Goal: Transaction & Acquisition: Purchase product/service

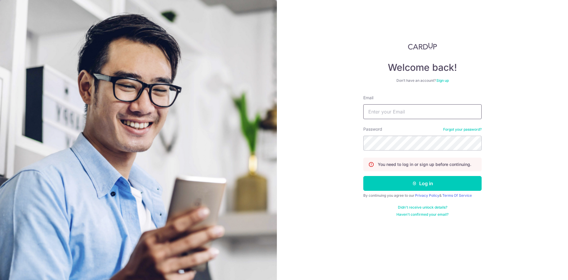
click at [391, 113] on input "Email" at bounding box center [423, 111] width 118 height 15
type input "[EMAIL_ADDRESS][DOMAIN_NAME]"
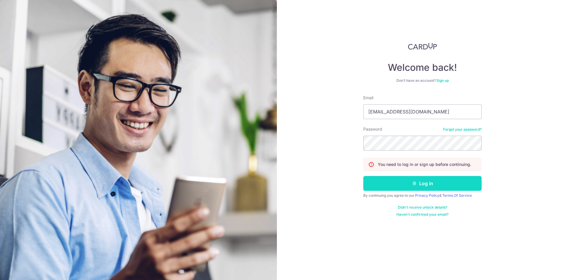
click at [389, 190] on button "Log in" at bounding box center [423, 183] width 118 height 15
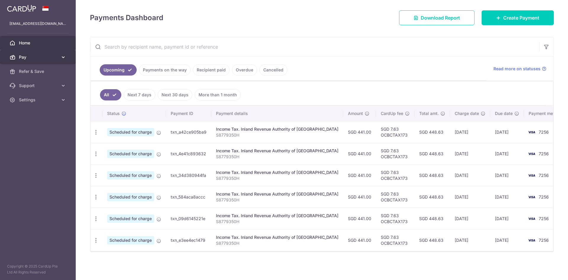
click at [49, 56] on span "Pay" at bounding box center [38, 57] width 39 height 6
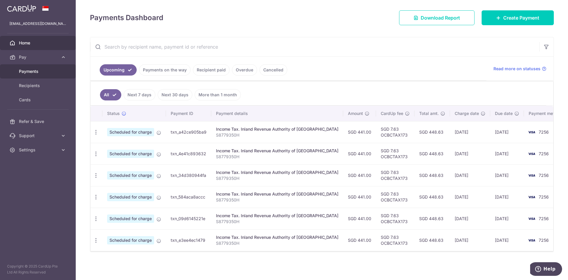
click at [37, 73] on span "Payments" at bounding box center [38, 71] width 39 height 6
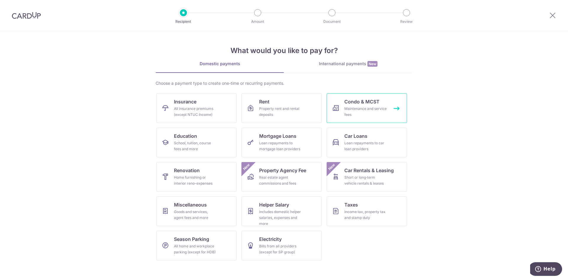
click at [384, 109] on div "Maintenance and service fees" at bounding box center [366, 112] width 43 height 12
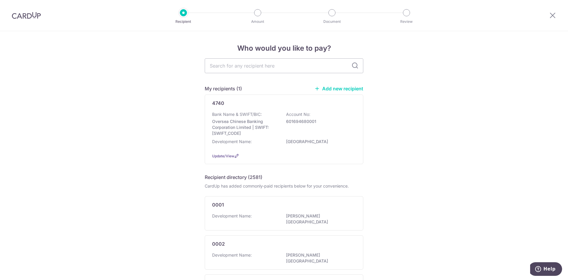
click at [18, 18] on img at bounding box center [26, 15] width 29 height 7
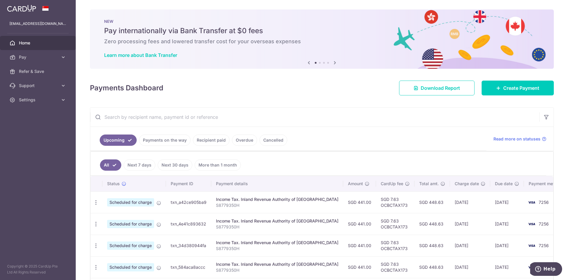
click at [216, 138] on link "Recipient paid" at bounding box center [211, 139] width 37 height 11
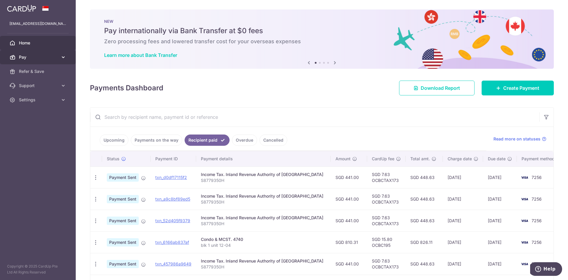
click at [54, 54] on span "Pay" at bounding box center [38, 57] width 39 height 6
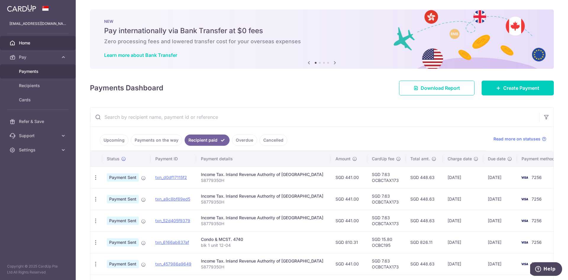
click at [39, 73] on span "Payments" at bounding box center [38, 71] width 39 height 6
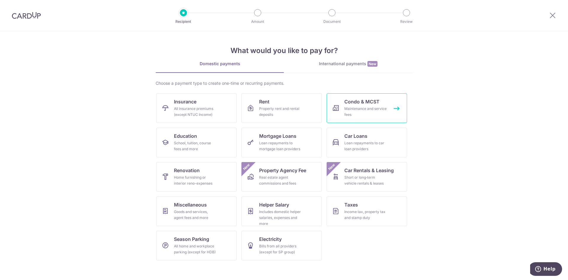
click at [358, 111] on div "Maintenance and service fees" at bounding box center [366, 112] width 43 height 12
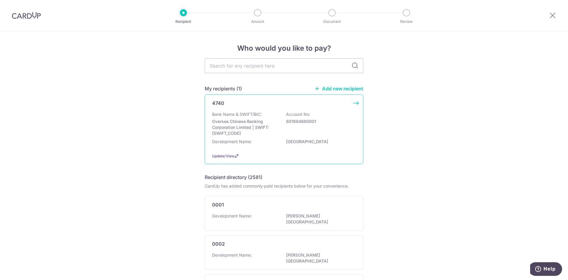
click at [272, 133] on p "Oversea Chinese Banking Corporation Limited | SWIFT: [SWIFT_CODE]" at bounding box center [245, 127] width 66 height 18
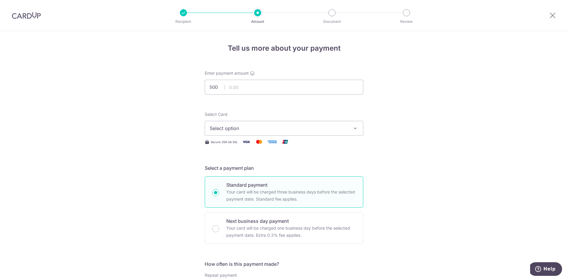
click at [248, 127] on span "Select option" at bounding box center [279, 128] width 138 height 7
click at [262, 174] on link "**** 7256" at bounding box center [284, 170] width 158 height 14
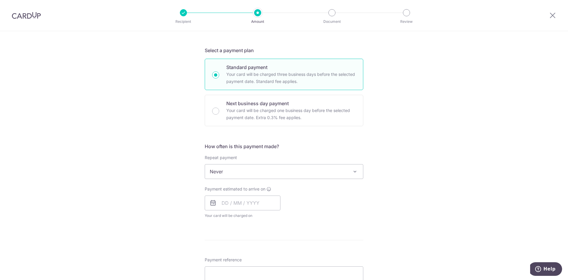
scroll to position [178, 0]
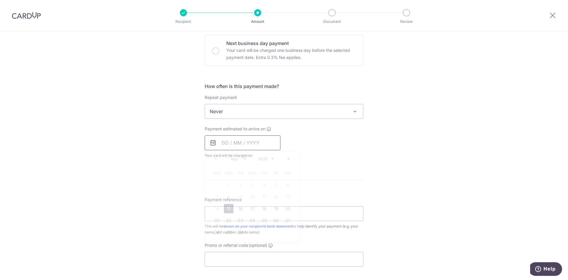
click at [224, 145] on input "text" at bounding box center [243, 142] width 76 height 15
click at [227, 210] on link "15" at bounding box center [228, 208] width 9 height 9
type input "[DATE]"
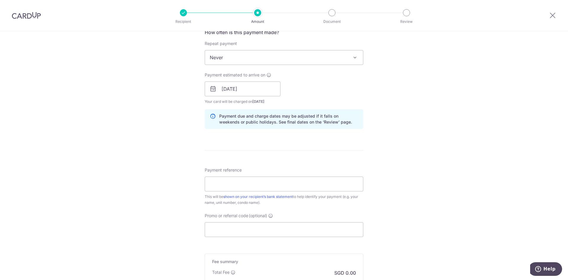
scroll to position [237, 0]
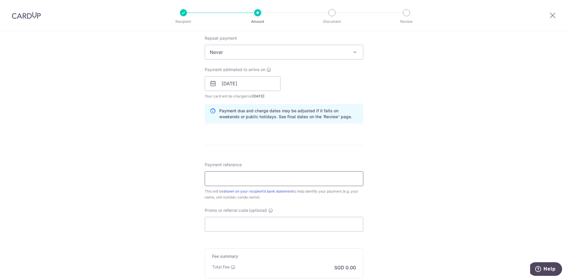
click at [275, 176] on input "Payment reference" at bounding box center [284, 178] width 159 height 15
type input "blk 1 unit 12-04"
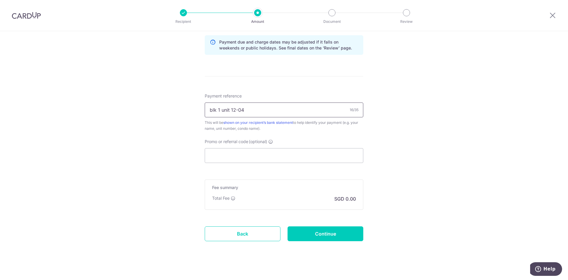
scroll to position [311, 0]
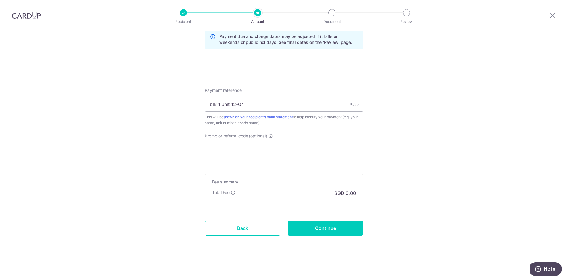
click at [327, 149] on input "Promo or referral code (optional)" at bounding box center [284, 149] width 159 height 15
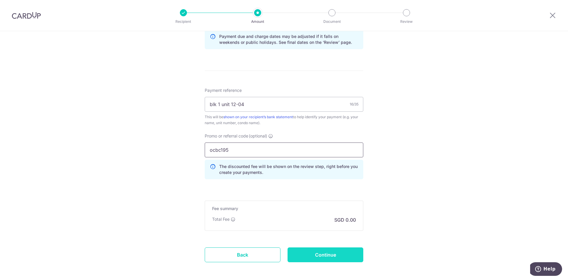
type input "ocbc195"
click at [305, 252] on input "Continue" at bounding box center [326, 254] width 76 height 15
type input "Create Schedule"
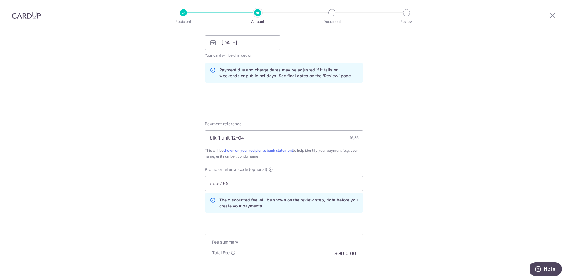
scroll to position [346, 0]
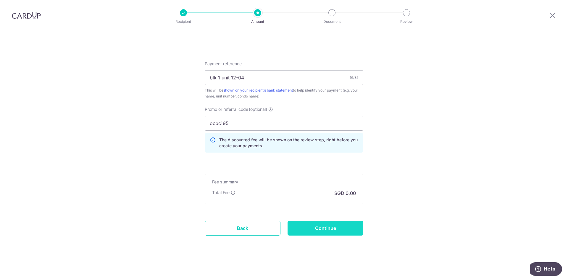
click at [306, 228] on input "Continue" at bounding box center [326, 228] width 76 height 15
type input "Create Schedule"
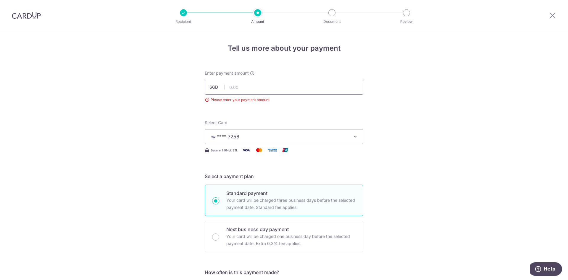
click at [253, 88] on input "text" at bounding box center [284, 87] width 159 height 15
type input "810.31"
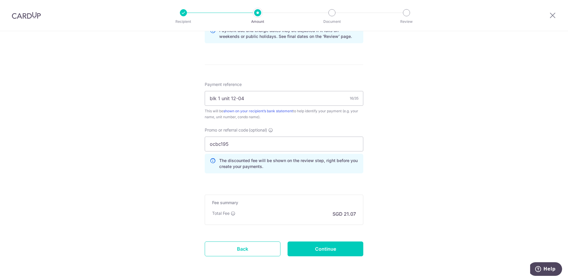
scroll to position [326, 0]
click at [314, 252] on input "Continue" at bounding box center [326, 248] width 76 height 15
type input "Create Schedule"
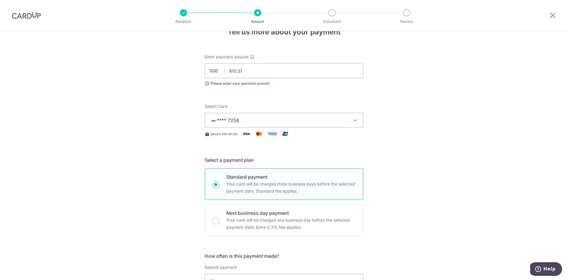
scroll to position [0, 0]
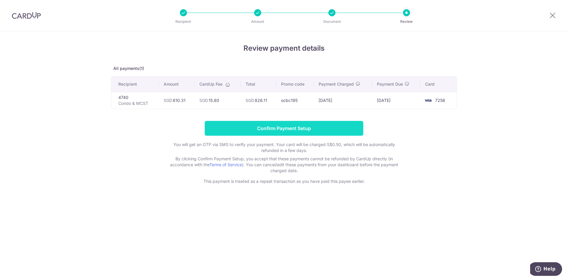
click at [311, 127] on input "Confirm Payment Setup" at bounding box center [284, 128] width 159 height 15
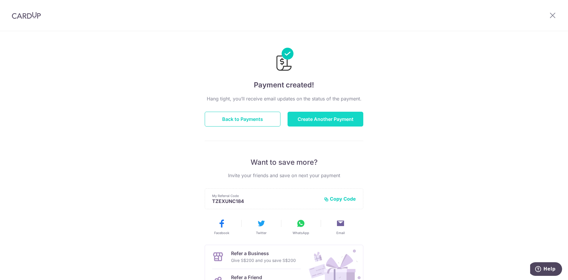
click at [308, 124] on button "Create Another Payment" at bounding box center [326, 119] width 76 height 15
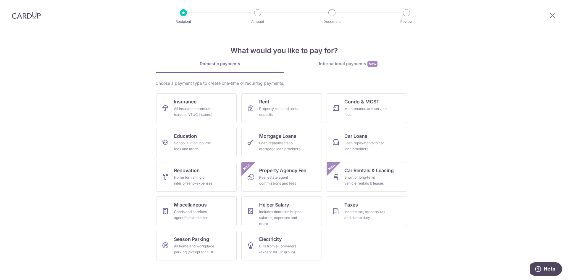
click at [345, 67] on link "International payments New" at bounding box center [348, 67] width 128 height 12
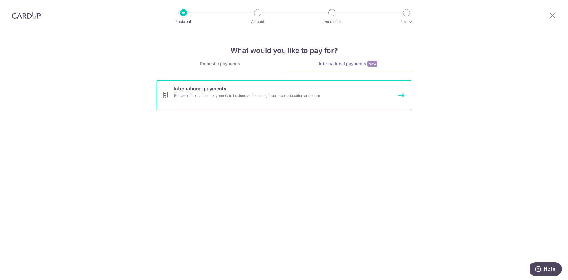
click at [246, 106] on link "International payments Personal international payments to businesses including …" at bounding box center [284, 95] width 256 height 30
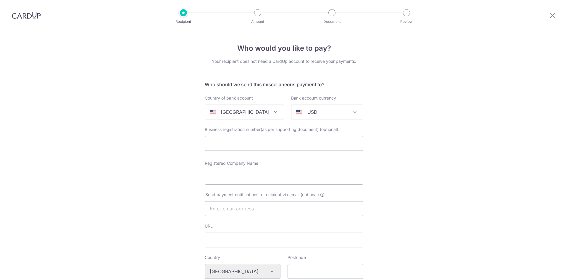
select select
click at [249, 110] on p "[GEOGRAPHIC_DATA]" at bounding box center [245, 111] width 49 height 7
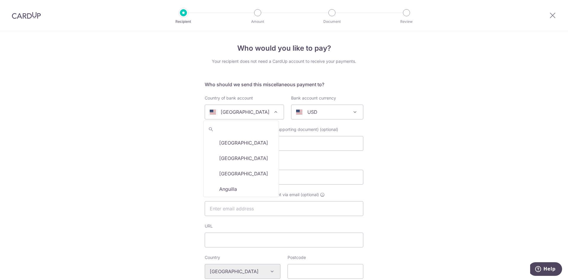
scroll to position [1823, 0]
select select "77"
select select "[GEOGRAPHIC_DATA]"
select select
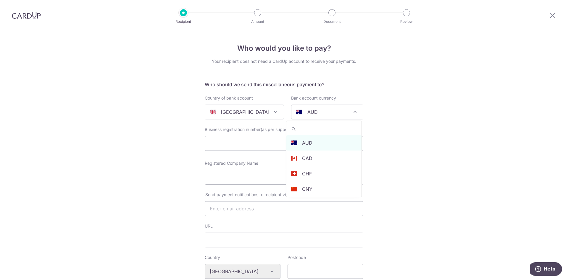
click at [325, 110] on div "AUD" at bounding box center [322, 111] width 53 height 7
select select "10"
click at [436, 148] on div "Who would you like to pay? Your recipient does not need a CardUp account to rec…" at bounding box center [284, 279] width 568 height 497
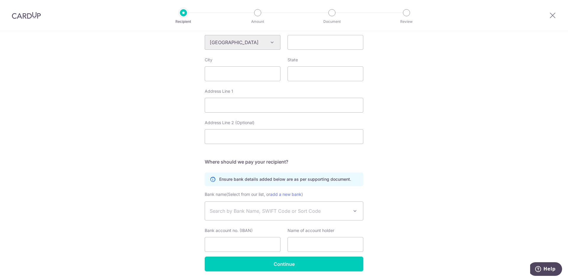
scroll to position [248, 0]
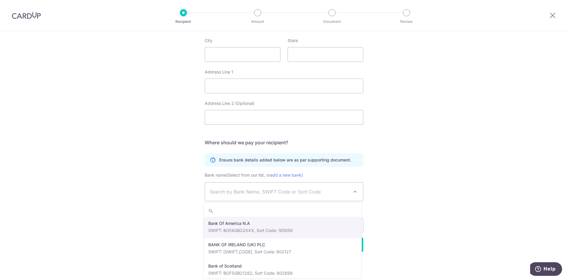
click at [246, 193] on span "Search by Bank Name, SWIFT Code or Sort Code" at bounding box center [279, 191] width 139 height 7
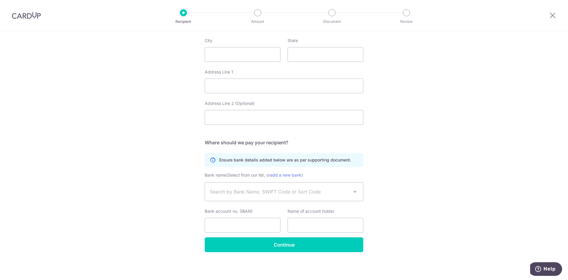
click at [246, 193] on span "Search by Bank Name, SWIFT Code or Sort Code" at bounding box center [279, 191] width 139 height 7
click at [242, 224] on input "Bank account no. (IBAN)" at bounding box center [243, 225] width 76 height 15
paste input "[FINANCIAL_ID]"
type input "[FINANCIAL_ID]"
click at [315, 230] on input "text" at bounding box center [326, 225] width 76 height 15
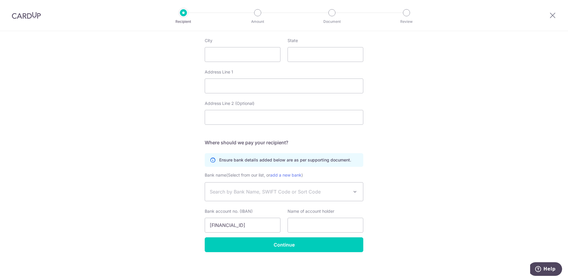
click at [407, 229] on div "Who would you like to pay? Your recipient does not need a CardUp account to rec…" at bounding box center [284, 31] width 568 height 497
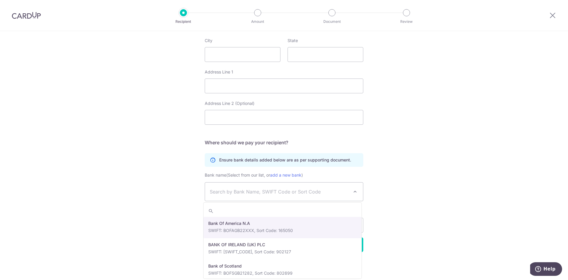
click at [270, 188] on span "Search by Bank Name, SWIFT Code or Sort Code" at bounding box center [284, 191] width 158 height 18
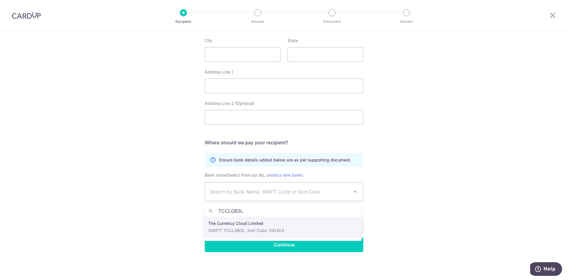
type input "TCCLGB3L"
select select "22546"
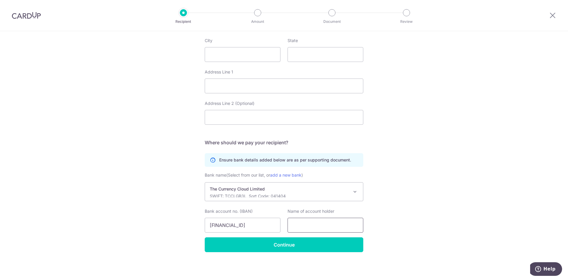
click at [303, 230] on input "text" at bounding box center [326, 225] width 76 height 15
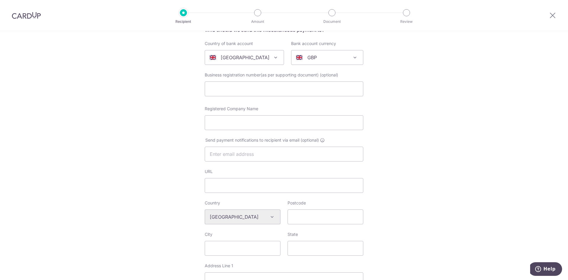
scroll to position [41, 0]
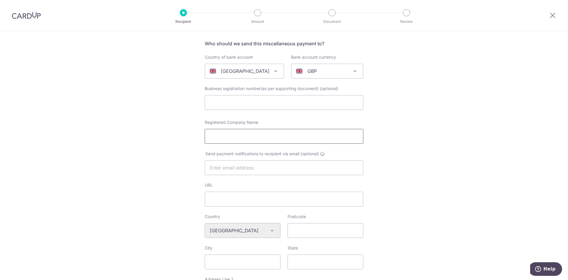
click at [236, 139] on input "Registered Company Name" at bounding box center [284, 136] width 159 height 15
paste input "GG-575-667 Limited"
type input "GG-575-667 Limited"
click at [149, 184] on div "Who would you like to pay? Your recipient does not need a CardUp account to rec…" at bounding box center [284, 238] width 568 height 497
click at [221, 171] on input "text" at bounding box center [284, 167] width 159 height 15
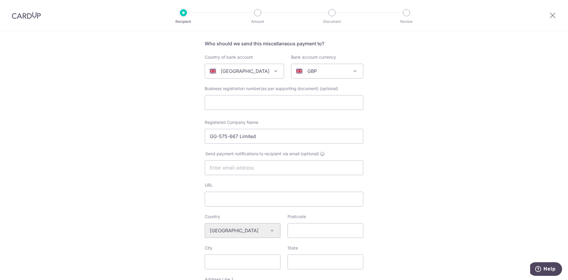
click at [167, 207] on div "Who would you like to pay? Your recipient does not need a CardUp account to rec…" at bounding box center [284, 238] width 568 height 497
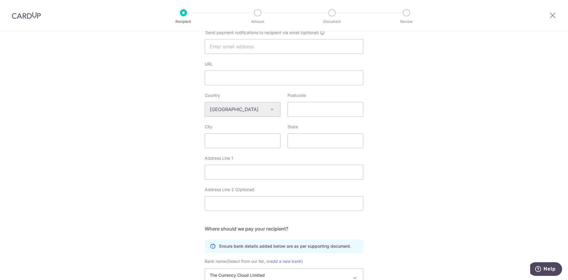
scroll to position [159, 0]
